Goal: Use online tool/utility: Utilize a website feature to perform a specific function

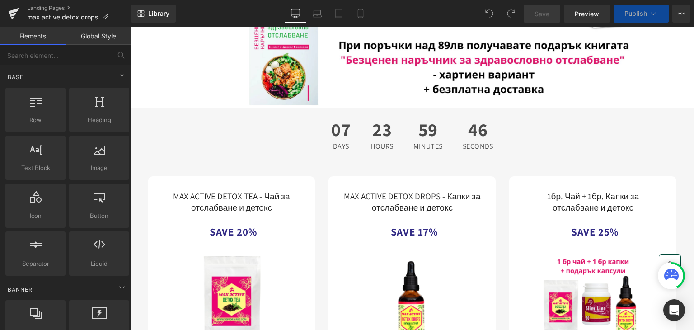
scroll to position [1806, 0]
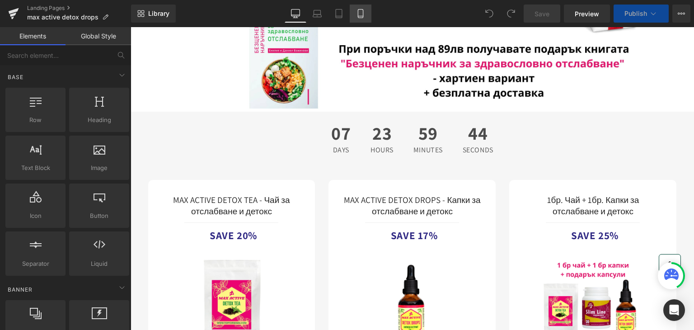
click at [362, 13] on icon at bounding box center [360, 13] width 9 height 9
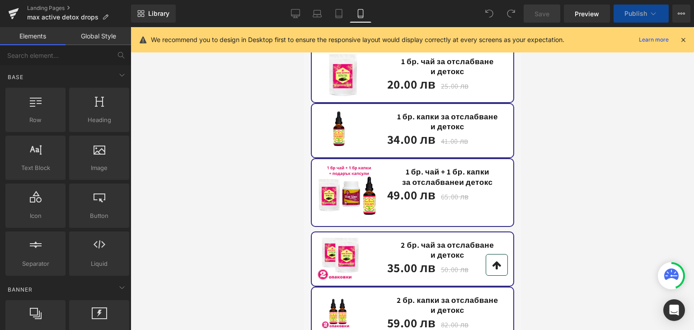
scroll to position [2168, 0]
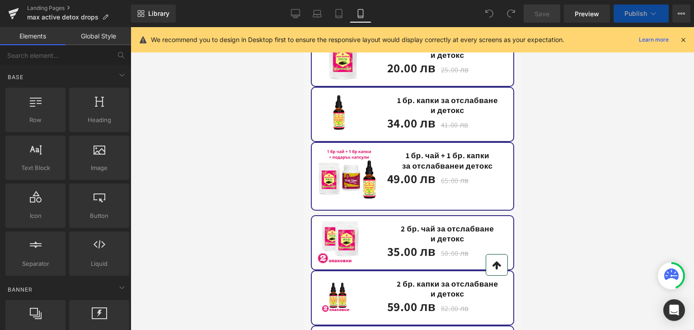
click at [347, 165] on div "Sale Off (P) Image" at bounding box center [349, 176] width 64 height 56
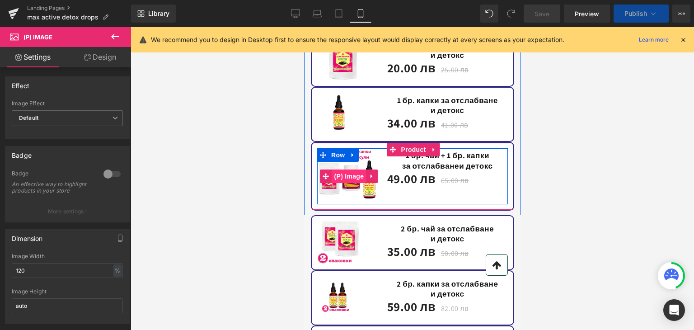
click at [342, 169] on span "(P) Image" at bounding box center [348, 176] width 34 height 14
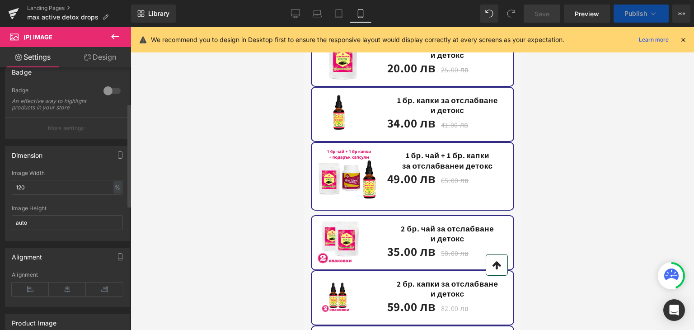
scroll to position [90, 0]
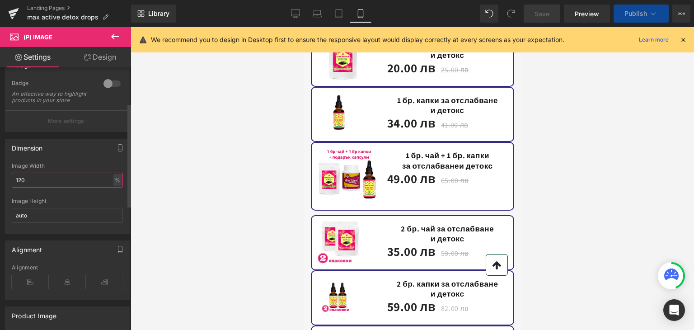
click at [0, 182] on div "Dimension 120% Image Width 120 % % px auto Image Height auto" at bounding box center [67, 183] width 135 height 102
drag, startPoint x: 33, startPoint y: 186, endPoint x: 0, endPoint y: 182, distance: 33.2
click at [0, 182] on div "Dimension 120% Image Width 200 % % px auto Image Height auto" at bounding box center [67, 183] width 135 height 102
type input "300"
click at [37, 223] on input "auto" at bounding box center [67, 215] width 111 height 15
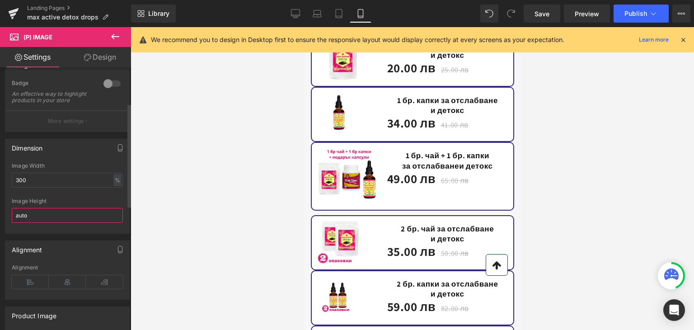
click at [0, 221] on div "Dimension 120% Image Width 300 % % px auto Image Height auto" at bounding box center [67, 183] width 135 height 102
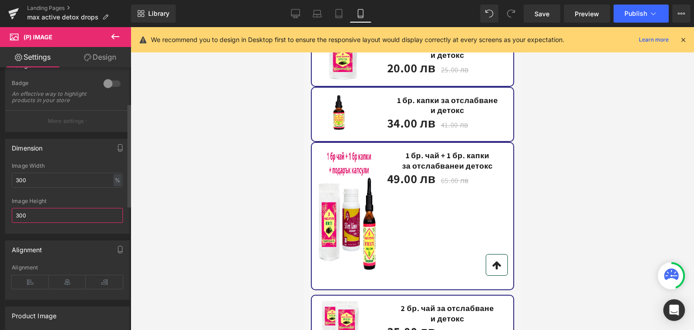
drag, startPoint x: 26, startPoint y: 221, endPoint x: 0, endPoint y: 219, distance: 26.3
click at [0, 219] on div "Dimension 120% Image Width 300 % % px auto Image Height 300" at bounding box center [67, 183] width 135 height 102
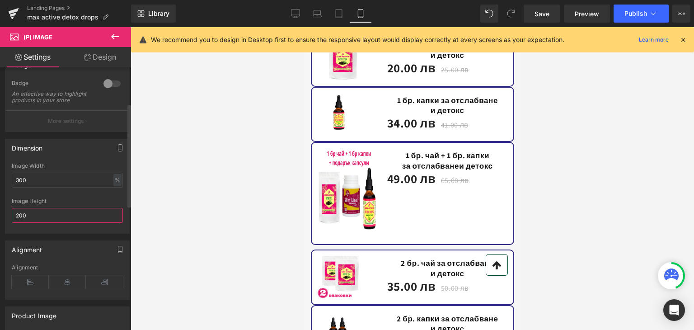
drag, startPoint x: 56, startPoint y: 219, endPoint x: 7, endPoint y: 215, distance: 48.5
click at [0, 220] on div "Dimension 120% Image Width 300 % % px auto Image Height 200" at bounding box center [67, 183] width 135 height 102
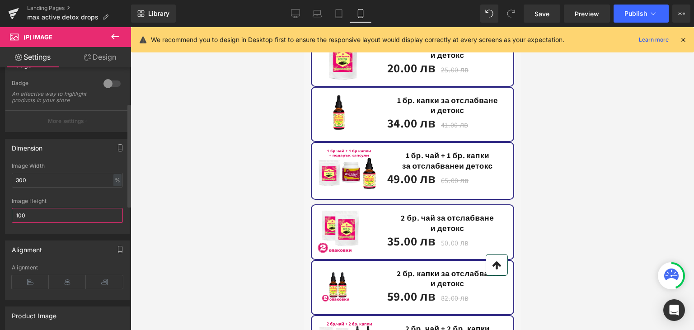
drag, startPoint x: 40, startPoint y: 223, endPoint x: 0, endPoint y: 219, distance: 40.4
click at [0, 219] on div "Dimension 120% Image Width 300 % % px auto Image Height 100" at bounding box center [67, 183] width 135 height 102
type input "100"
click at [124, 212] on div "120% Image Width 300 % % px auto Image Height 100" at bounding box center [67, 198] width 124 height 70
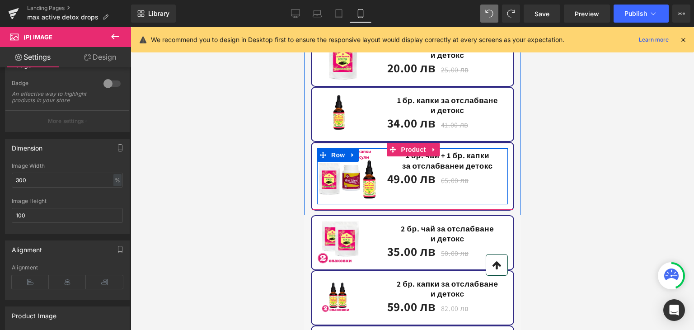
click at [477, 190] on div "Sale Off (P) Image Heading 1 бр. чай + 1 бр. капки за отслабване и детокс Headi…" at bounding box center [412, 176] width 191 height 56
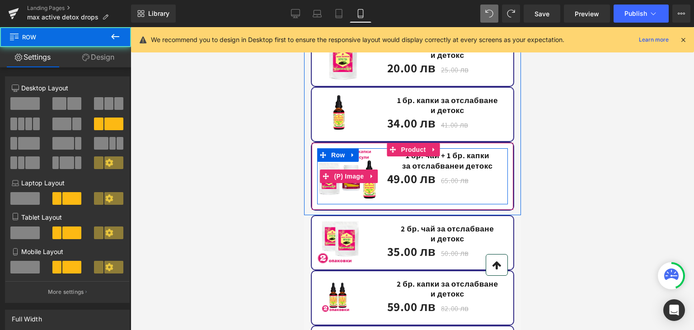
click at [357, 174] on img at bounding box center [349, 176] width 64 height 56
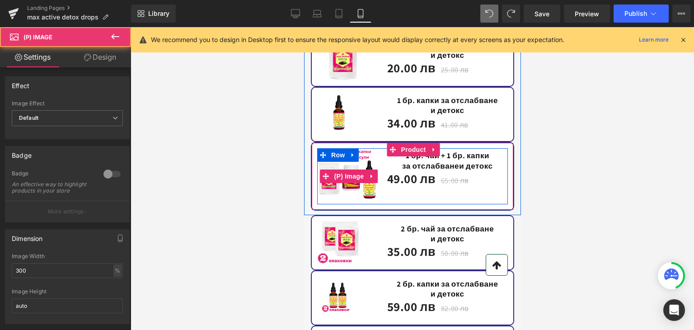
click at [353, 183] on img at bounding box center [349, 176] width 64 height 56
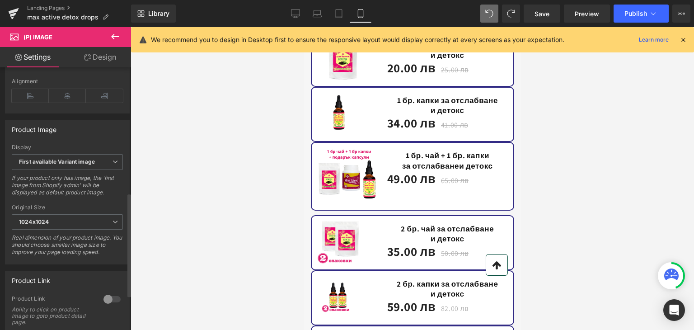
scroll to position [316, 0]
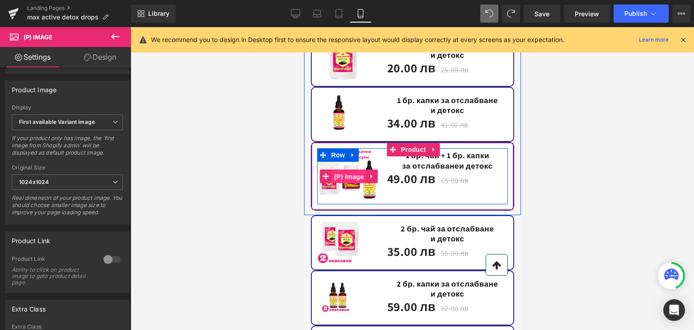
click at [341, 170] on span "(P) Image" at bounding box center [348, 177] width 34 height 14
click at [361, 179] on img at bounding box center [349, 176] width 64 height 56
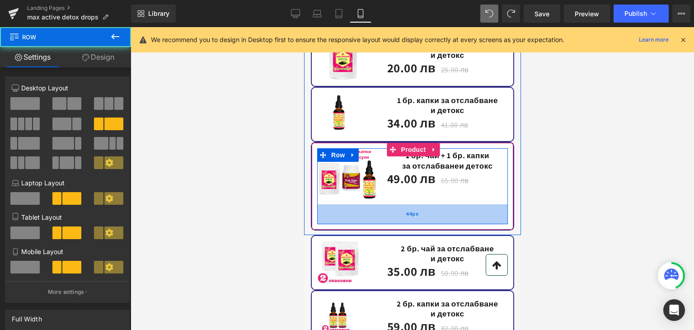
drag, startPoint x: 434, startPoint y: 192, endPoint x: 434, endPoint y: 206, distance: 14.0
click at [436, 211] on div "44px" at bounding box center [412, 214] width 191 height 20
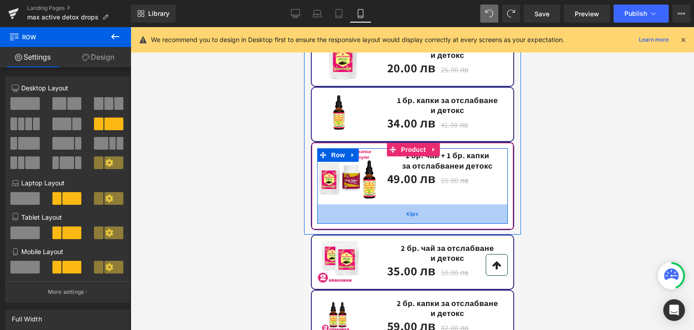
drag, startPoint x: 411, startPoint y: 192, endPoint x: 412, endPoint y: 203, distance: 10.5
click at [412, 203] on div "Sale Off (P) Image Heading 1 бр. чай + 1 бр. капки за отслабване и детокс Headi…" at bounding box center [412, 185] width 191 height 75
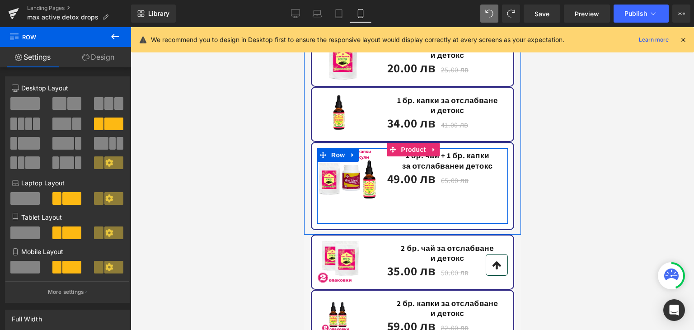
click at [410, 190] on div "Sale Off (P) Image Heading 1 бр. чай + 1 бр. капки за отслабване и детокс Headi…" at bounding box center [412, 185] width 191 height 75
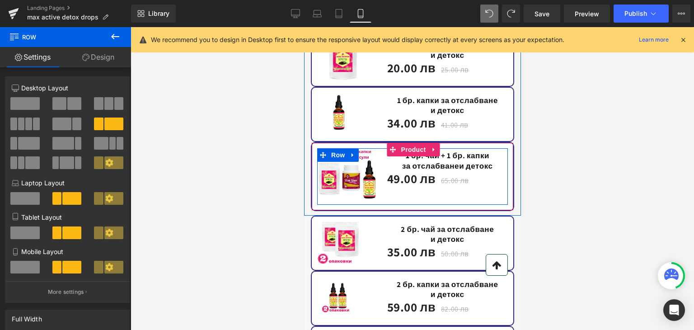
drag, startPoint x: 411, startPoint y: 194, endPoint x: 410, endPoint y: 175, distance: 19.1
click at [410, 175] on div "Sale Off (P) Image Heading 1 бр. чай + 1 бр. капки за отслабване и детокс Headi…" at bounding box center [412, 176] width 191 height 56
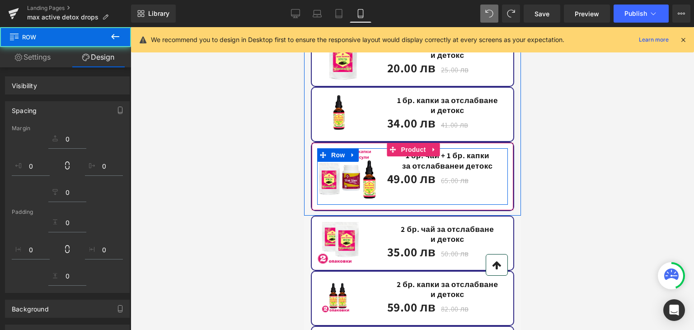
click at [353, 175] on img at bounding box center [349, 176] width 64 height 56
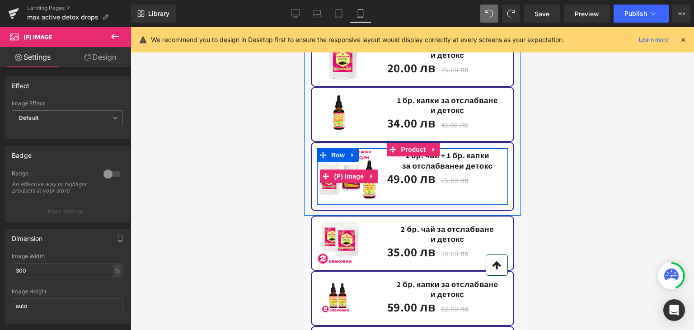
click at [342, 180] on img at bounding box center [349, 176] width 64 height 56
click at [344, 169] on span "(P) Image" at bounding box center [348, 176] width 34 height 14
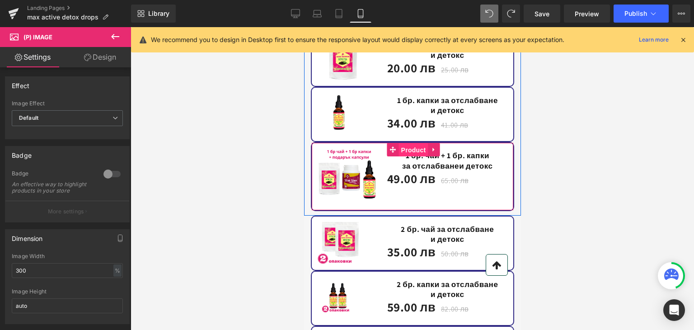
click at [410, 143] on span "Product" at bounding box center [412, 150] width 29 height 14
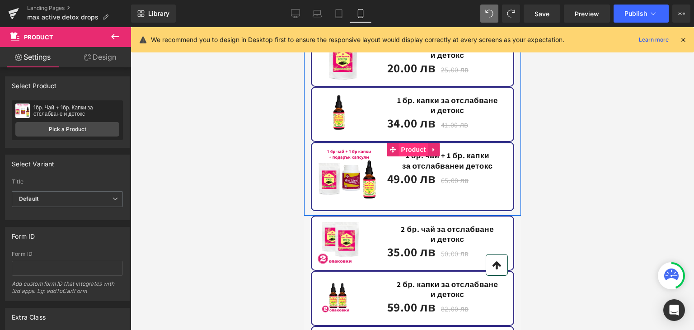
click at [408, 143] on span "Product" at bounding box center [412, 150] width 29 height 14
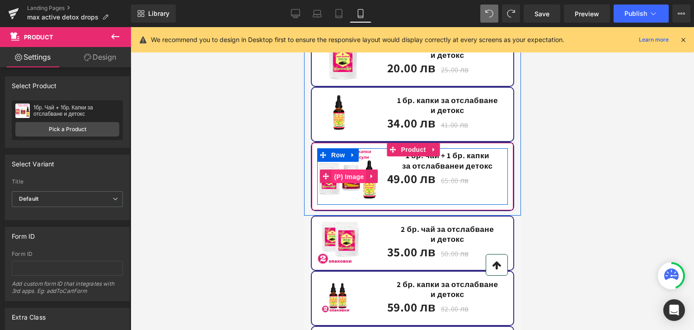
click at [347, 170] on span "(P) Image" at bounding box center [348, 177] width 34 height 14
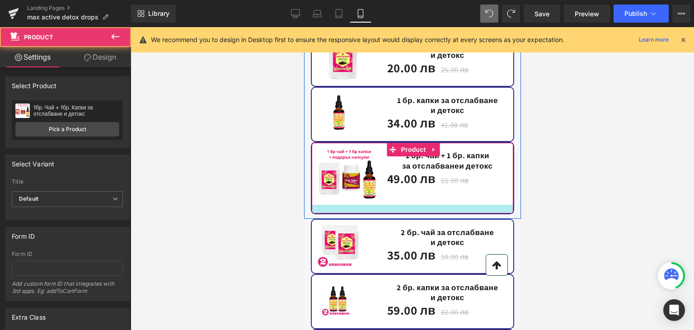
click at [501, 205] on div at bounding box center [411, 209] width 201 height 9
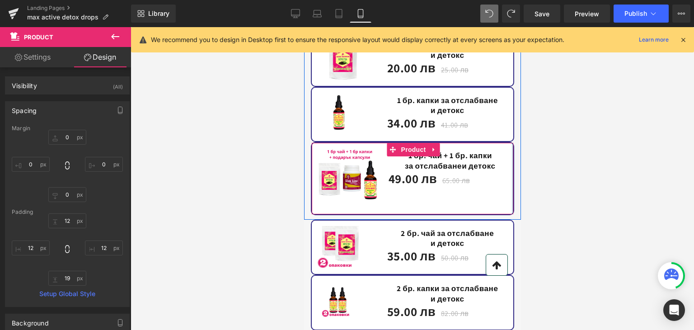
drag, startPoint x: 508, startPoint y: 183, endPoint x: 824, endPoint y: 214, distance: 317.1
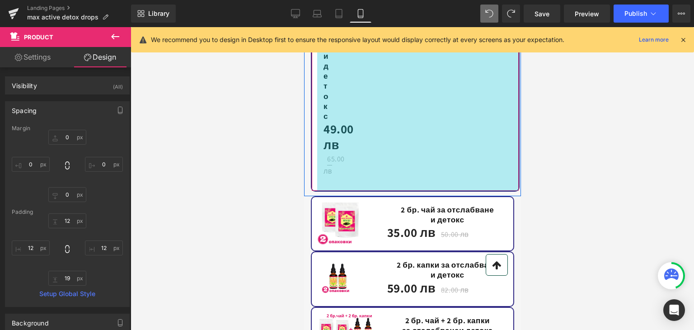
scroll to position [2806, 0]
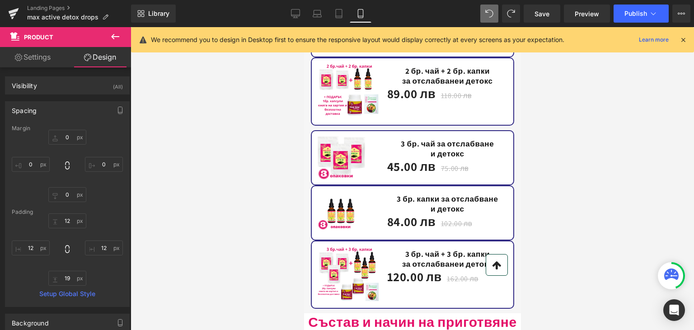
click at [209, 155] on div at bounding box center [412, 178] width 563 height 303
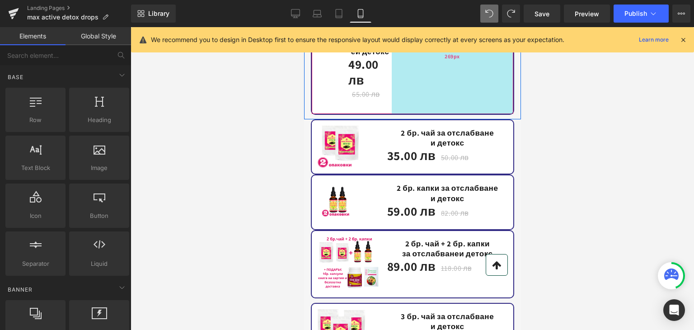
scroll to position [2255, 0]
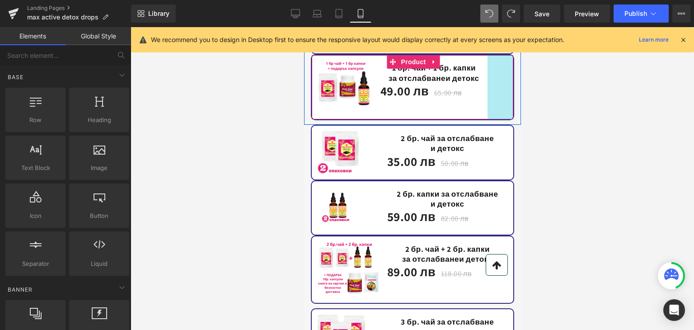
click at [605, 102] on div at bounding box center [412, 178] width 563 height 303
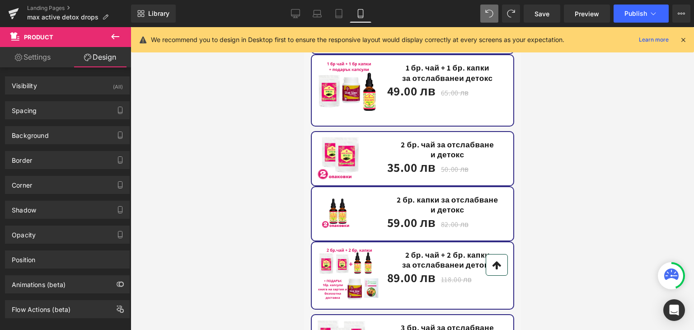
scroll to position [2165, 0]
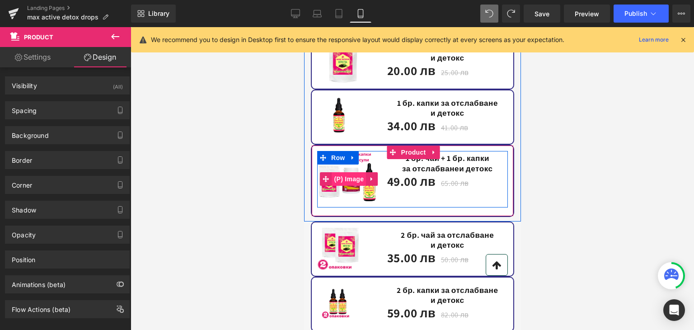
click at [353, 172] on span "(P) Image" at bounding box center [348, 179] width 34 height 14
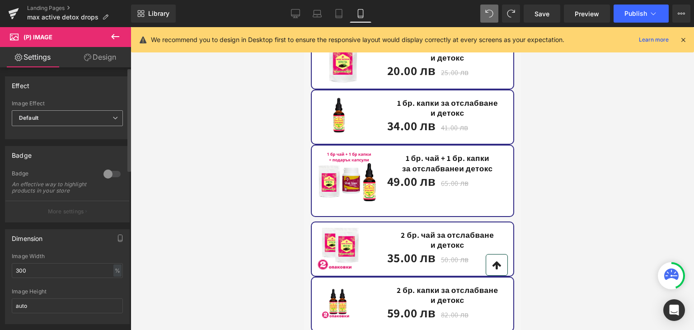
click at [29, 119] on b "Default" at bounding box center [28, 117] width 19 height 7
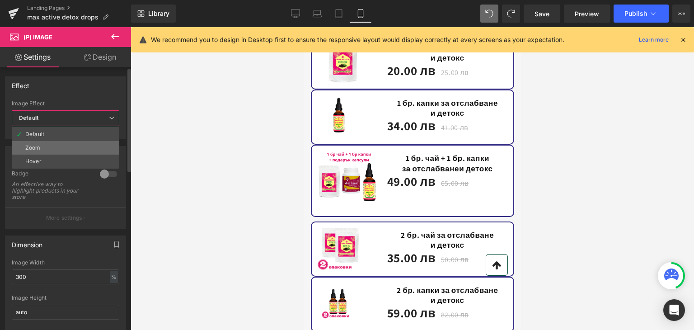
click at [33, 145] on div "Zoom" at bounding box center [32, 148] width 15 height 6
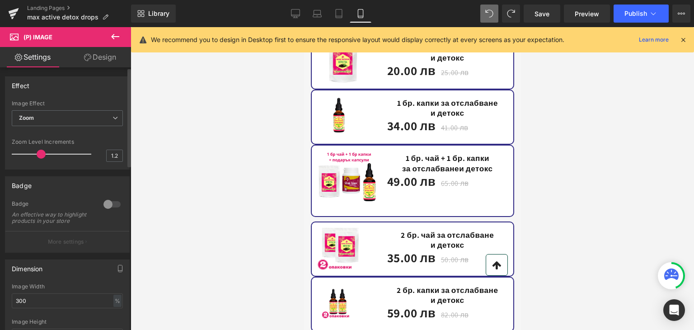
drag, startPoint x: 25, startPoint y: 156, endPoint x: 38, endPoint y: 159, distance: 13.0
click at [38, 159] on div at bounding box center [53, 154] width 75 height 18
click at [22, 154] on span at bounding box center [26, 153] width 9 height 9
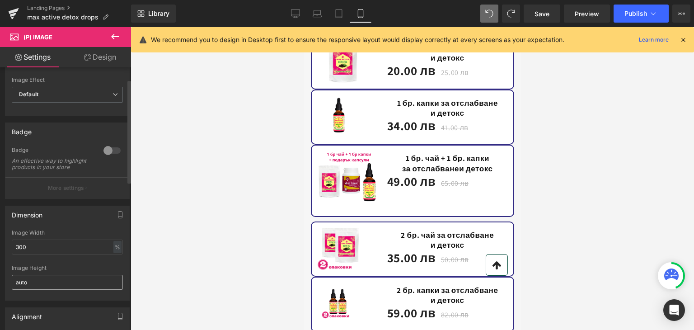
scroll to position [45, 0]
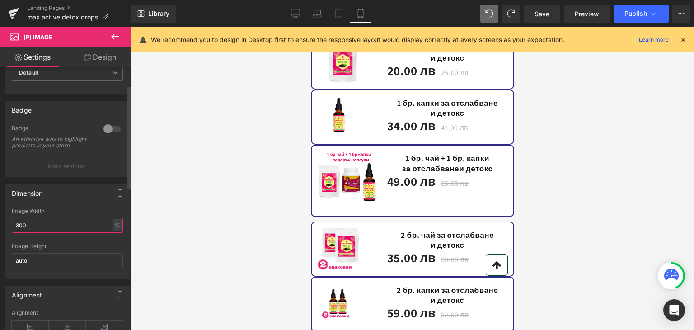
drag, startPoint x: 42, startPoint y: 230, endPoint x: 4, endPoint y: 230, distance: 37.9
click at [4, 230] on div "Dimension 300% Image Width 300 % % px auto Image Height auto" at bounding box center [67, 228] width 135 height 102
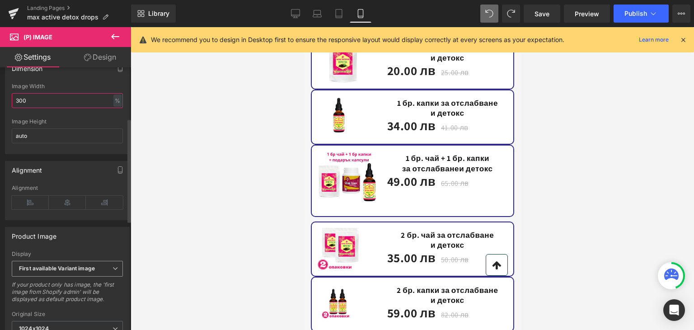
scroll to position [181, 0]
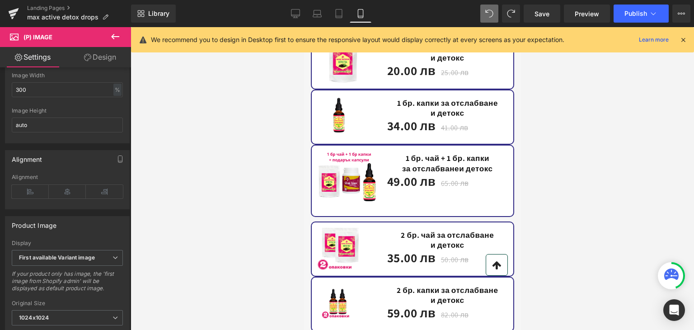
drag, startPoint x: 61, startPoint y: 193, endPoint x: 196, endPoint y: 166, distance: 136.9
click at [196, 166] on div "(P) Image You are previewing how the will restyle your page. You can not edit E…" at bounding box center [347, 172] width 694 height 345
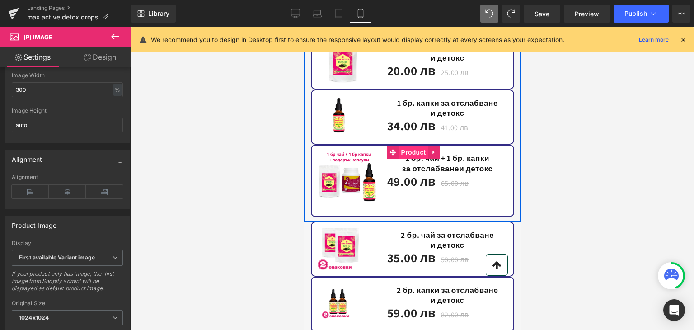
click at [412, 145] on span "Product" at bounding box center [412, 152] width 29 height 14
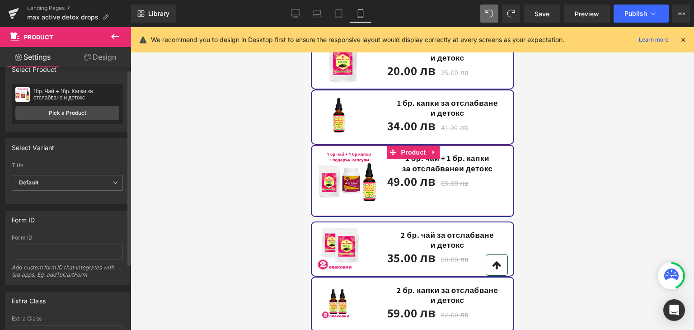
scroll to position [0, 0]
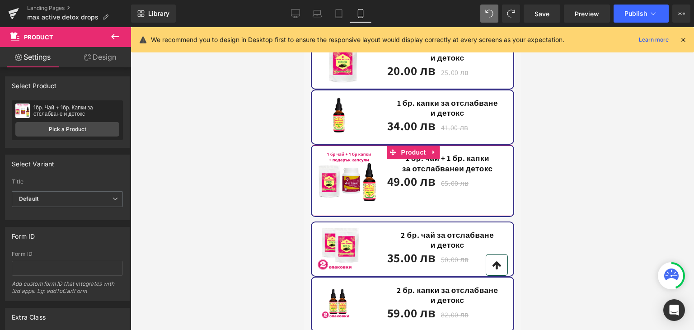
click at [95, 58] on link "Design" at bounding box center [99, 57] width 65 height 20
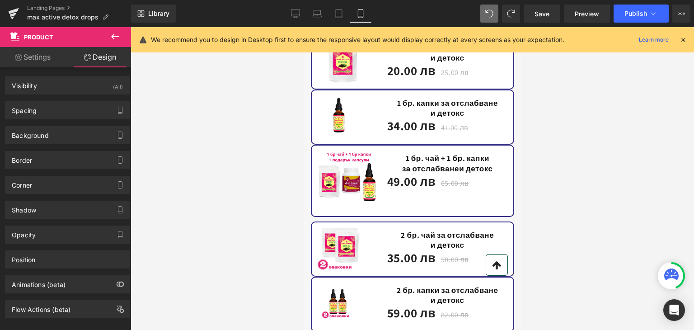
click at [574, 139] on div at bounding box center [412, 178] width 563 height 303
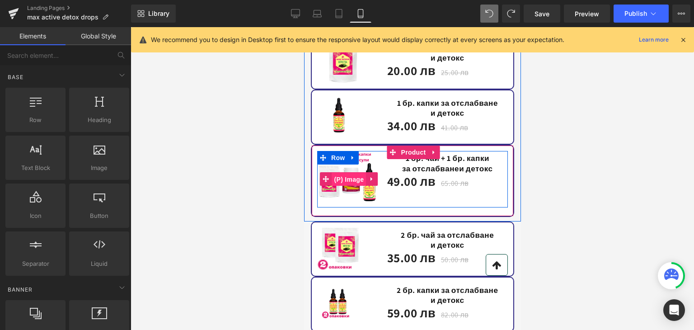
click at [347, 173] on span "(P) Image" at bounding box center [348, 180] width 34 height 14
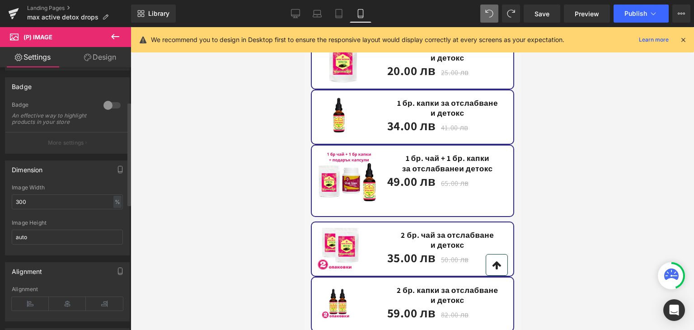
scroll to position [135, 0]
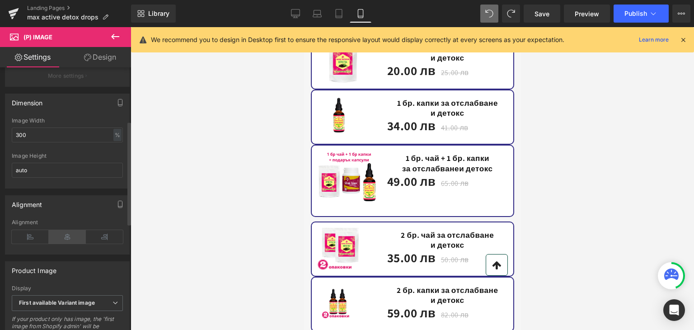
click at [60, 241] on icon at bounding box center [67, 237] width 37 height 14
click at [99, 243] on icon at bounding box center [104, 237] width 37 height 14
click at [23, 242] on icon at bounding box center [30, 237] width 37 height 14
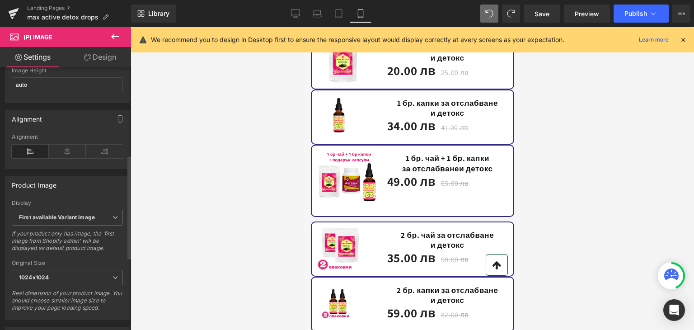
scroll to position [226, 0]
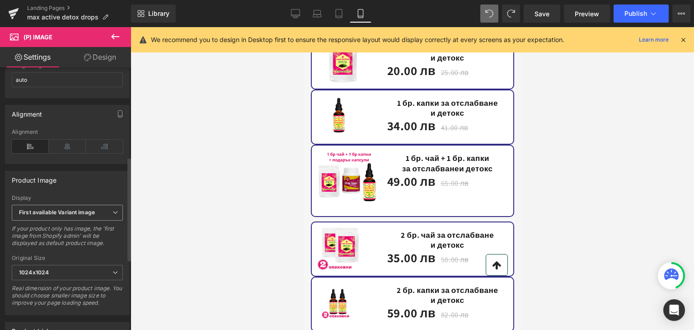
click at [43, 215] on b "First available Variant image" at bounding box center [57, 212] width 76 height 7
click at [164, 241] on div at bounding box center [412, 178] width 563 height 303
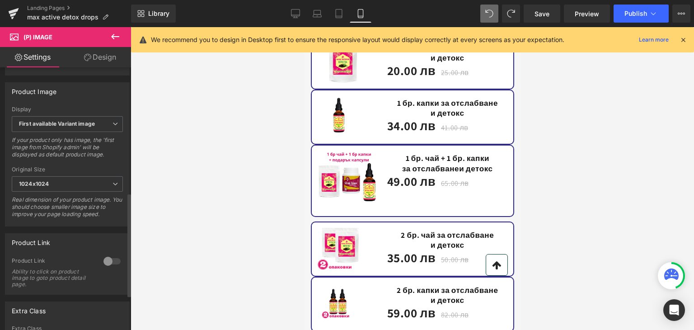
scroll to position [316, 0]
click at [113, 185] on icon at bounding box center [114, 181] width 5 height 5
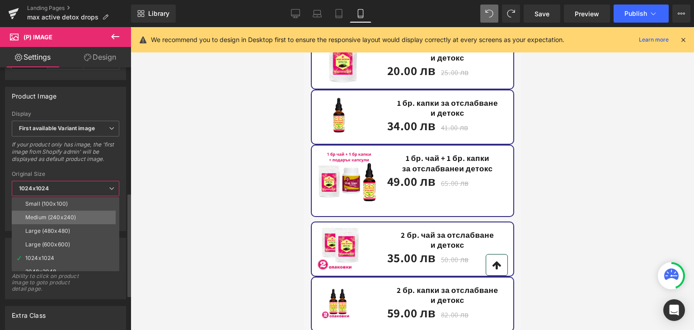
click at [33, 211] on li "Medium (240x240)" at bounding box center [68, 217] width 112 height 14
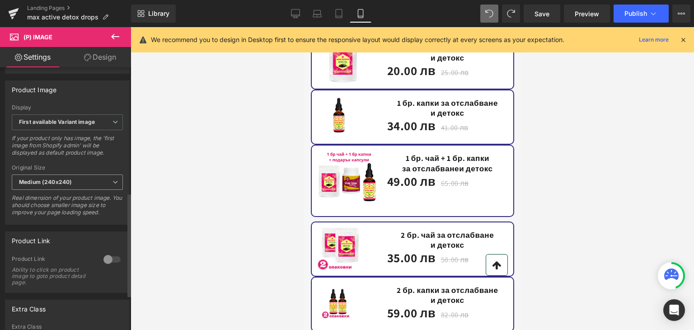
click at [110, 181] on span "Medium (240x240)" at bounding box center [67, 182] width 111 height 16
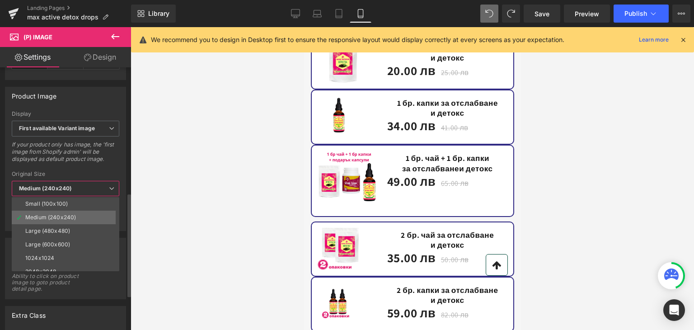
scroll to position [7, 0]
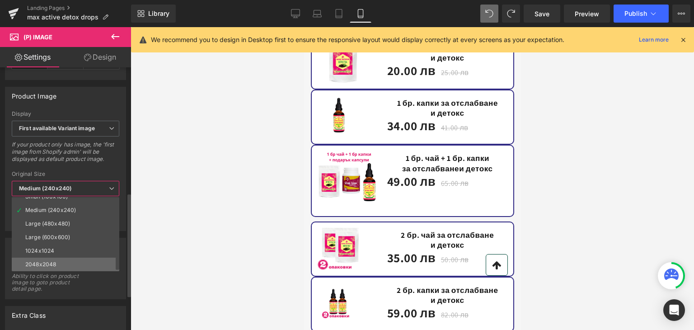
click at [45, 266] on div "2048x2048" at bounding box center [40, 264] width 31 height 6
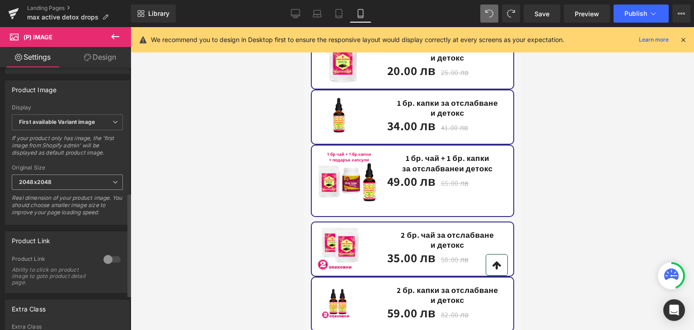
drag, startPoint x: 119, startPoint y: 177, endPoint x: 116, endPoint y: 183, distance: 6.9
click at [118, 180] on div "First available Variant image First image from Shopify admin First video from S…" at bounding box center [67, 164] width 124 height 120
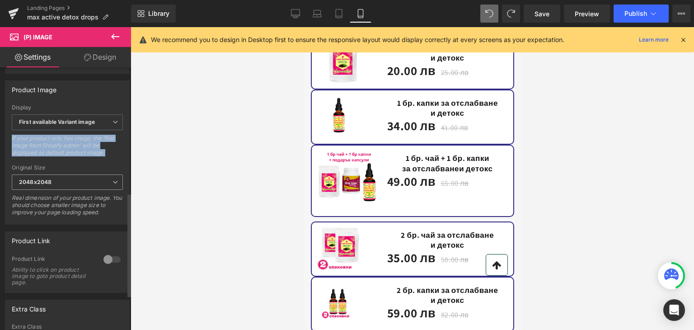
click at [116, 183] on span "2048x2048" at bounding box center [67, 182] width 111 height 16
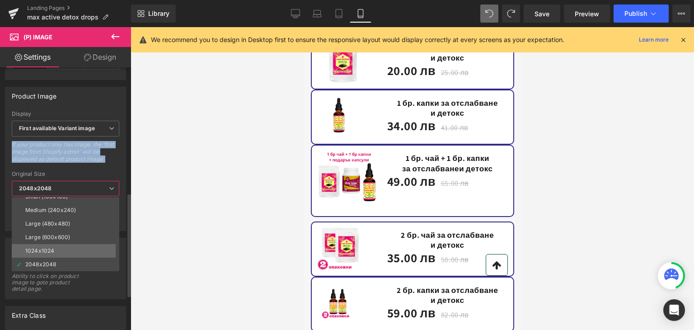
click at [45, 247] on div "1024x1024" at bounding box center [39, 250] width 29 height 6
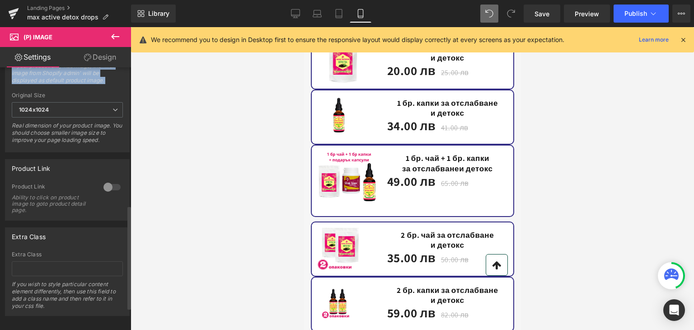
scroll to position [404, 0]
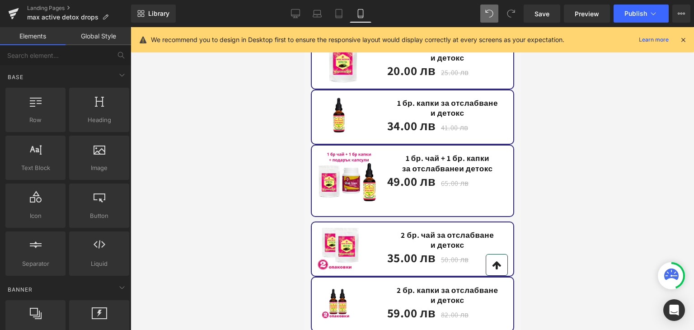
click at [210, 190] on div at bounding box center [412, 178] width 563 height 303
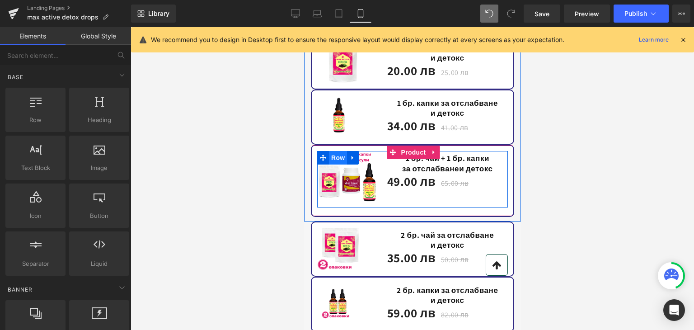
click at [332, 151] on span "Row" at bounding box center [337, 158] width 18 height 14
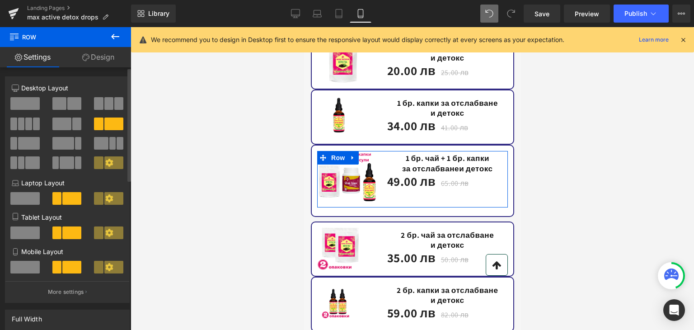
click at [62, 122] on span at bounding box center [61, 123] width 19 height 13
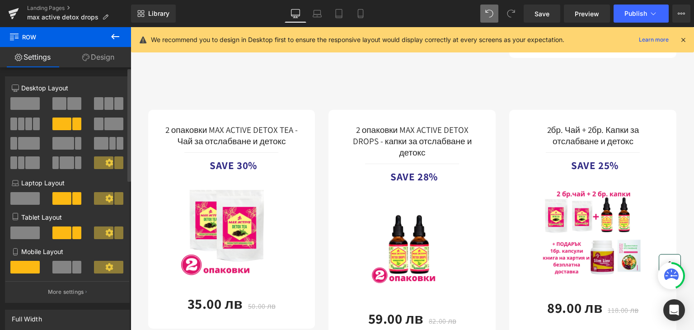
scroll to position [0, 0]
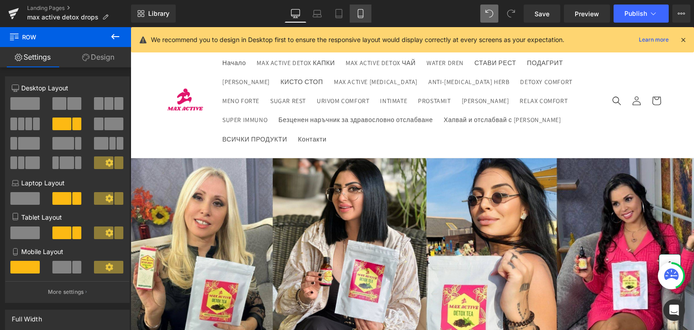
click at [359, 10] on icon at bounding box center [360, 13] width 9 height 9
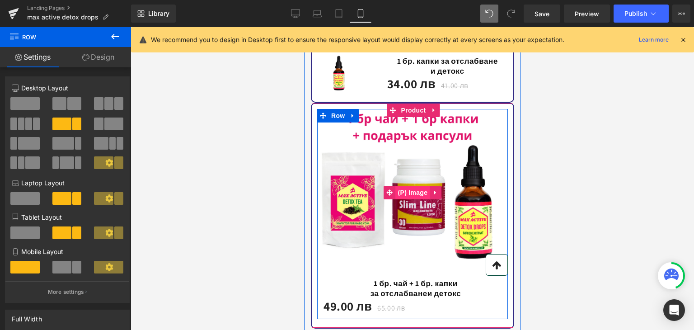
scroll to position [2221, 0]
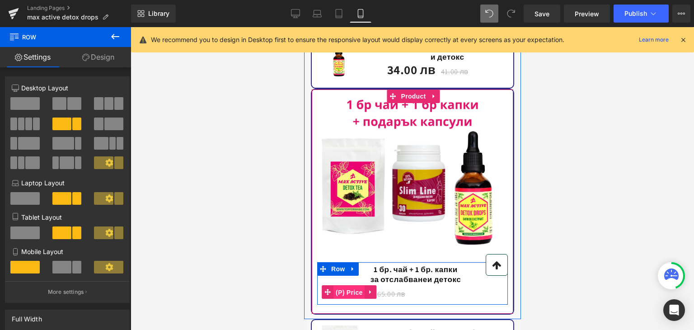
click at [344, 285] on span "(P) Price" at bounding box center [349, 292] width 32 height 14
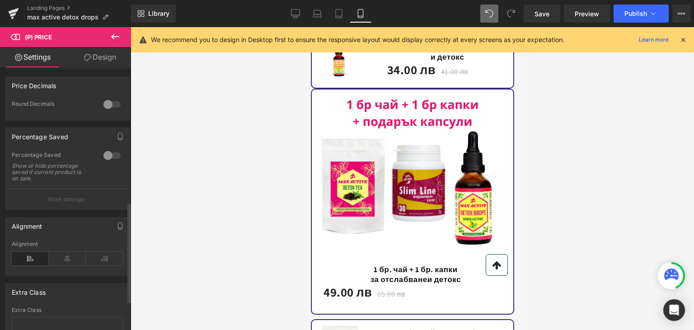
scroll to position [361, 0]
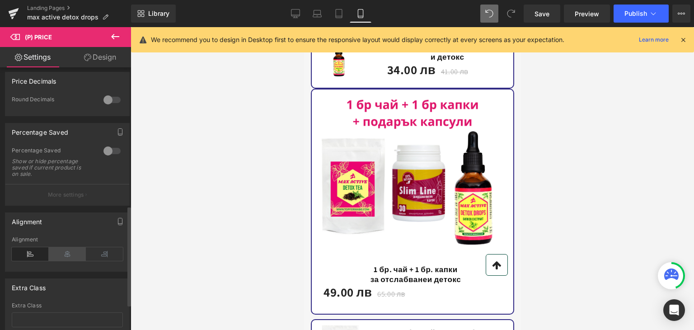
click at [64, 257] on icon at bounding box center [67, 254] width 37 height 14
click at [547, 18] on span "Save" at bounding box center [541, 13] width 15 height 9
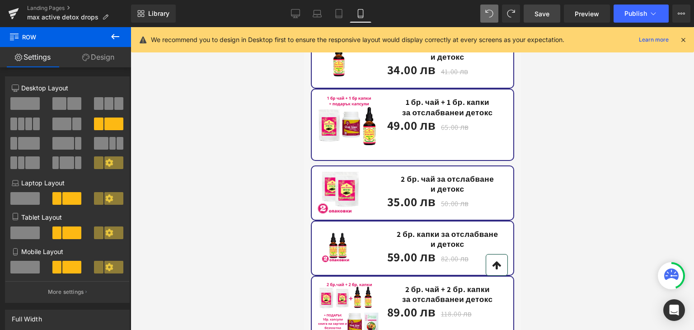
click at [684, 35] on div at bounding box center [682, 40] width 7 height 10
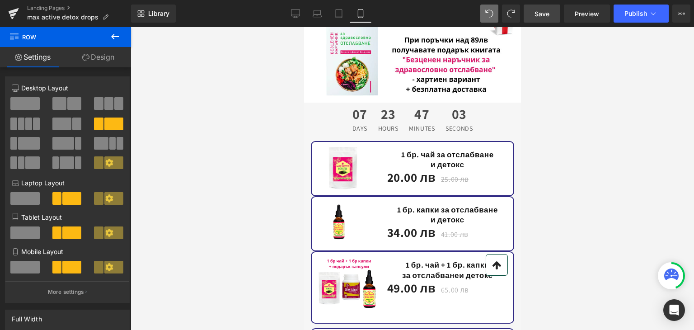
scroll to position [1950, 0]
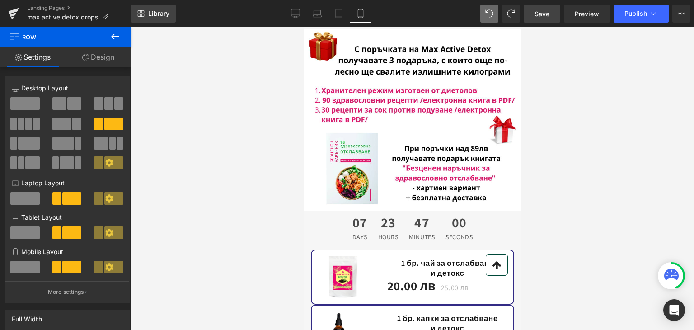
click at [155, 17] on span "Library" at bounding box center [158, 13] width 21 height 8
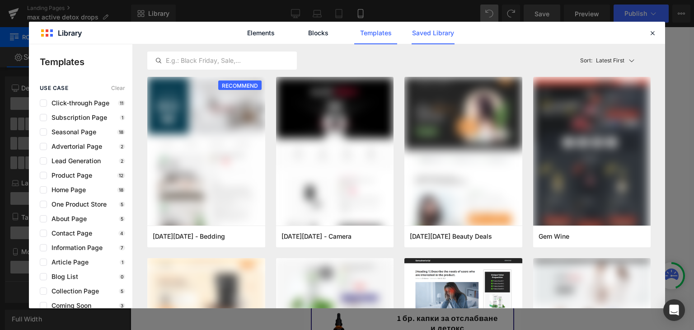
click at [0, 0] on link "Saved Library" at bounding box center [0, 0] width 0 height 0
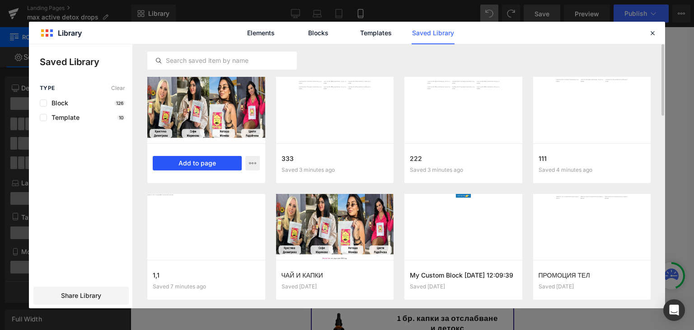
click at [193, 158] on button "Add to page" at bounding box center [197, 163] width 89 height 14
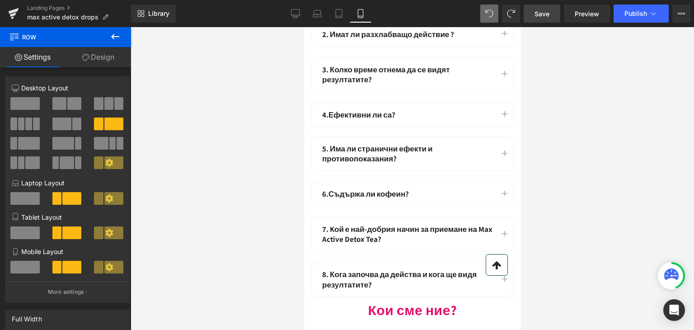
scroll to position [12726, 0]
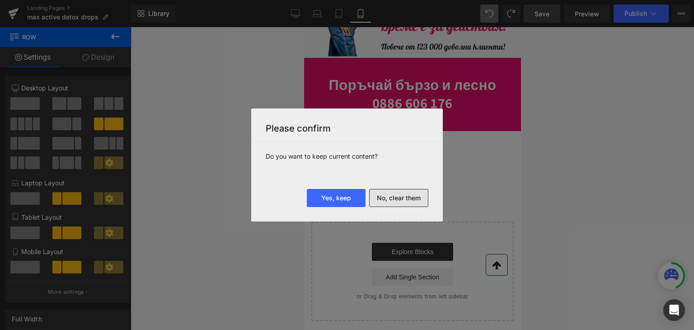
click at [399, 197] on button "No, clear them" at bounding box center [398, 198] width 59 height 18
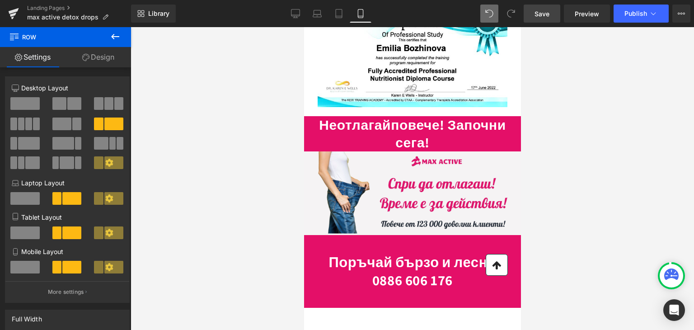
scroll to position [12373, 0]
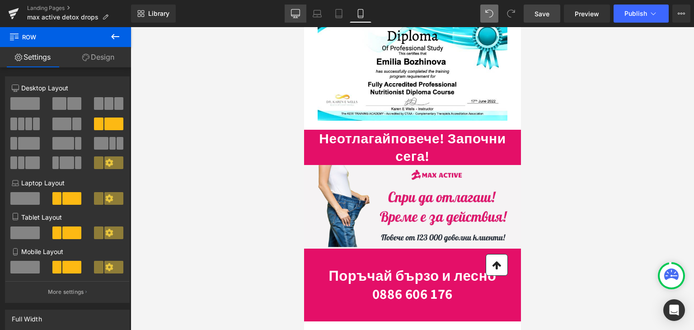
click at [298, 9] on icon at bounding box center [295, 13] width 9 height 9
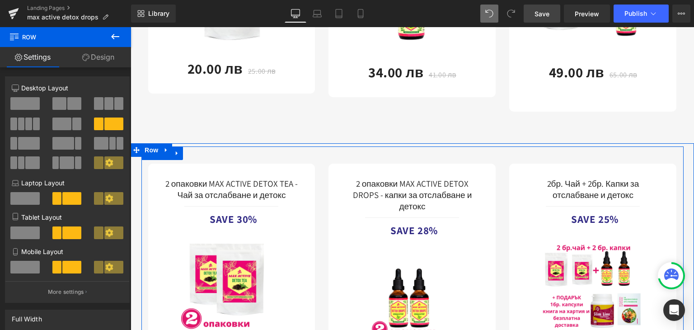
scroll to position [1797, 0]
